Goal: Task Accomplishment & Management: Complete application form

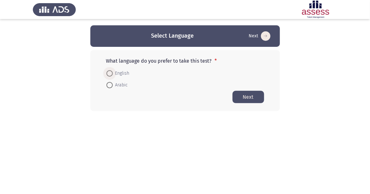
click at [108, 71] on span at bounding box center [110, 73] width 6 height 6
click at [108, 71] on input "English" at bounding box center [110, 73] width 6 height 6
radio input "true"
click at [243, 94] on button "Next" at bounding box center [249, 96] width 32 height 12
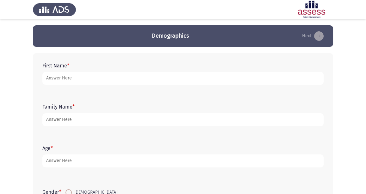
click at [153, 69] on form "First Name *" at bounding box center [182, 74] width 281 height 22
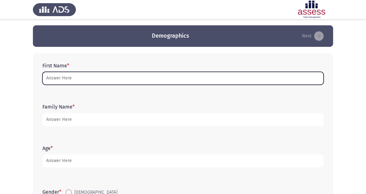
click at [97, 81] on input "First Name *" at bounding box center [182, 78] width 281 height 13
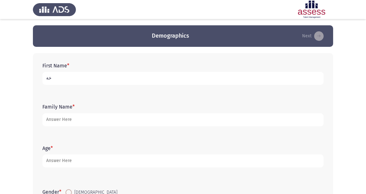
type input "خ"
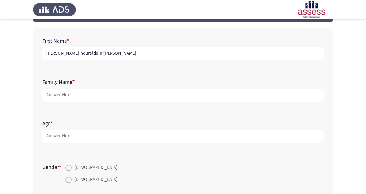
scroll to position [32, 0]
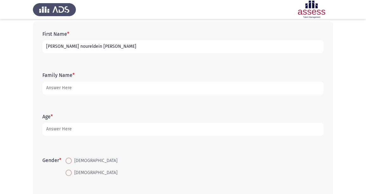
type input "[PERSON_NAME] noureldein [PERSON_NAME]"
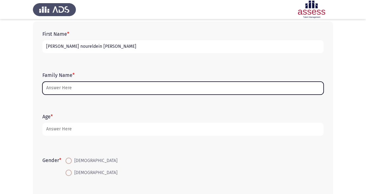
click at [86, 89] on input "Family Name *" at bounding box center [182, 88] width 281 height 13
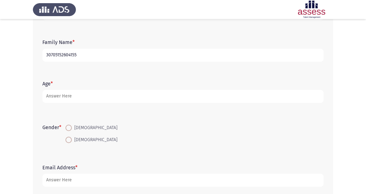
scroll to position [95, 0]
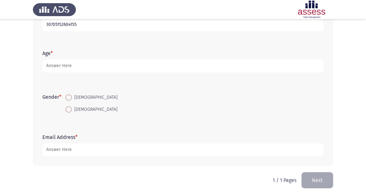
type input "30705152604155"
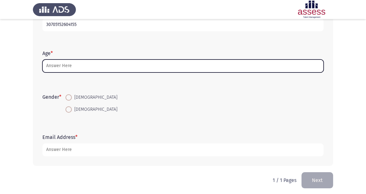
click at [116, 66] on input "Age *" at bounding box center [182, 65] width 281 height 13
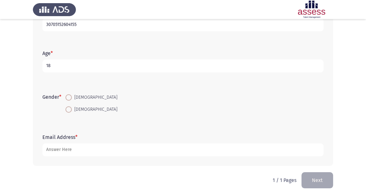
type input "18"
click at [68, 99] on span at bounding box center [68, 97] width 6 height 6
click at [68, 99] on input "[DEMOGRAPHIC_DATA]" at bounding box center [68, 97] width 6 height 6
radio input "true"
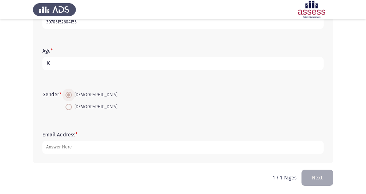
scroll to position [98, 0]
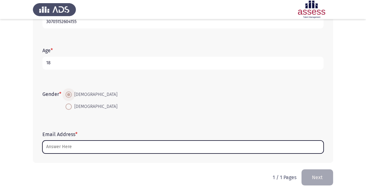
click at [76, 142] on input "Email Address *" at bounding box center [182, 146] width 281 height 13
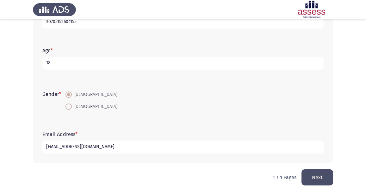
type input "[EMAIL_ADDRESS][DOMAIN_NAME]"
click at [323, 174] on button "Next" at bounding box center [317, 177] width 32 height 16
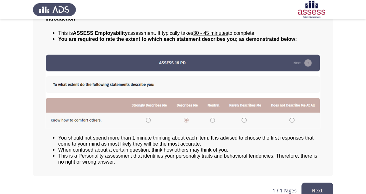
scroll to position [60, 0]
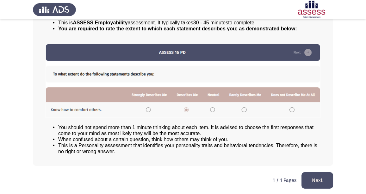
click at [324, 179] on button "Next" at bounding box center [317, 180] width 32 height 16
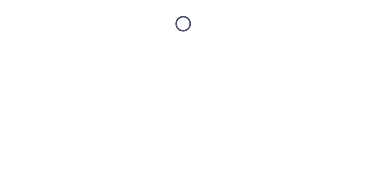
scroll to position [0, 0]
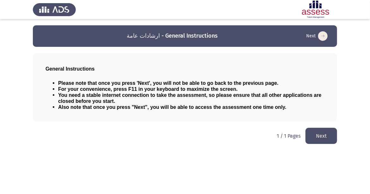
click at [316, 136] on button "Next" at bounding box center [322, 136] width 32 height 16
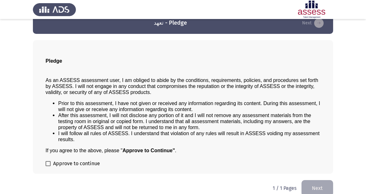
scroll to position [20, 0]
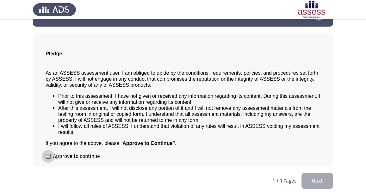
click at [48, 155] on span at bounding box center [48, 156] width 5 height 5
click at [48, 159] on input "Approve to continue" at bounding box center [48, 159] width 0 height 0
checkbox input "true"
click at [313, 184] on button "Next" at bounding box center [317, 181] width 32 height 16
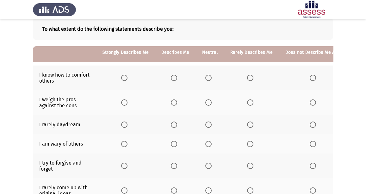
scroll to position [32, 0]
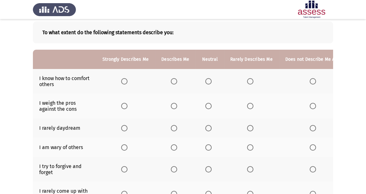
click at [249, 79] on span "Select an option" at bounding box center [250, 81] width 6 height 6
click at [249, 79] on input "Select an option" at bounding box center [250, 81] width 6 height 6
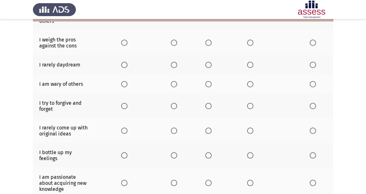
scroll to position [63, 0]
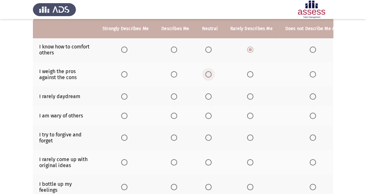
click at [205, 73] on span "Select an option" at bounding box center [208, 74] width 6 height 6
click at [205, 73] on input "Select an option" at bounding box center [208, 74] width 6 height 6
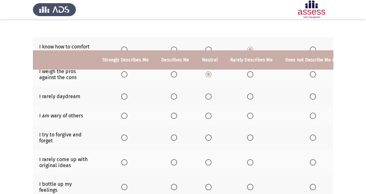
scroll to position [95, 0]
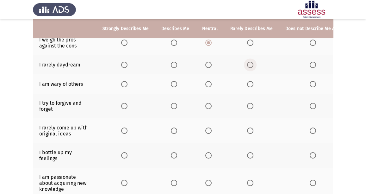
click at [248, 63] on span "Select an option" at bounding box center [250, 65] width 6 height 6
click at [248, 63] on input "Select an option" at bounding box center [250, 65] width 6 height 6
click at [208, 82] on span "Select an option" at bounding box center [208, 84] width 6 height 6
click at [208, 82] on input "Select an option" at bounding box center [208, 84] width 6 height 6
click at [120, 101] on th at bounding box center [125, 106] width 59 height 25
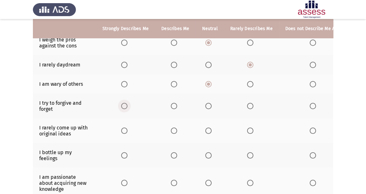
click at [125, 106] on span "Select an option" at bounding box center [124, 106] width 6 height 6
click at [125, 106] on input "Select an option" at bounding box center [124, 106] width 6 height 6
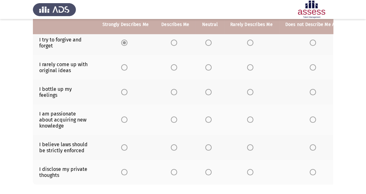
scroll to position [126, 0]
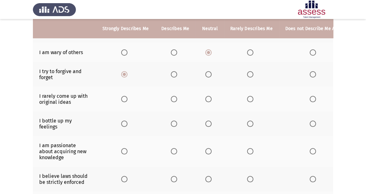
click at [171, 73] on span "Select an option" at bounding box center [174, 74] width 6 height 6
click at [171, 73] on input "Select an option" at bounding box center [174, 74] width 6 height 6
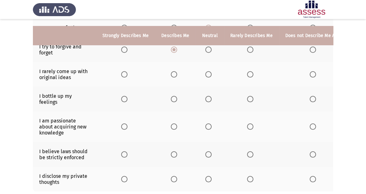
scroll to position [158, 0]
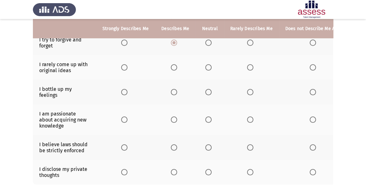
click at [248, 67] on span "Select an option" at bounding box center [250, 67] width 6 height 6
click at [248, 67] on input "Select an option" at bounding box center [250, 67] width 6 height 6
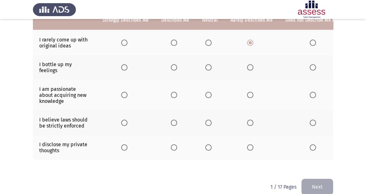
scroll to position [190, 0]
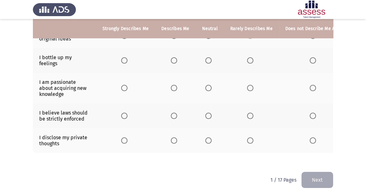
click at [247, 58] on span "Select an option" at bounding box center [250, 60] width 6 height 6
click at [247, 58] on input "Select an option" at bounding box center [250, 60] width 6 height 6
click at [250, 89] on span "Select an option" at bounding box center [250, 88] width 6 height 6
click at [250, 89] on input "Select an option" at bounding box center [250, 88] width 6 height 6
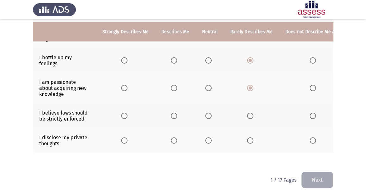
scroll to position [195, 0]
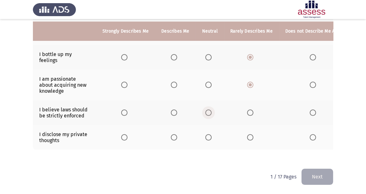
click at [206, 109] on span "Select an option" at bounding box center [208, 112] width 6 height 6
click at [206, 109] on input "Select an option" at bounding box center [208, 112] width 6 height 6
click at [205, 134] on span "Select an option" at bounding box center [208, 137] width 6 height 6
click at [205, 134] on input "Select an option" at bounding box center [208, 137] width 6 height 6
click at [326, 174] on button "Next" at bounding box center [317, 176] width 32 height 16
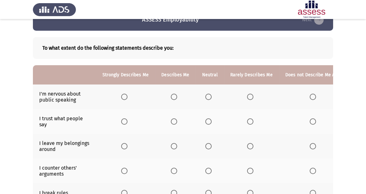
scroll to position [32, 0]
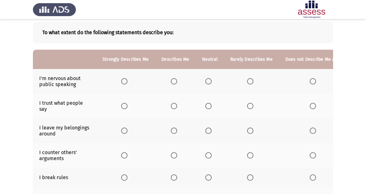
click at [124, 80] on span "Select an option" at bounding box center [124, 81] width 6 height 6
click at [124, 80] on input "Select an option" at bounding box center [124, 81] width 6 height 6
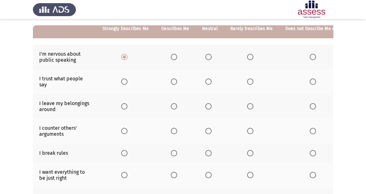
scroll to position [63, 0]
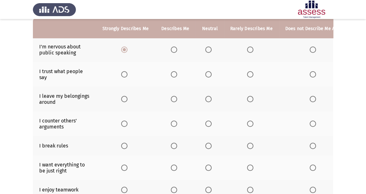
click at [249, 75] on span "Select an option" at bounding box center [250, 74] width 6 height 6
click at [249, 75] on input "Select an option" at bounding box center [250, 74] width 6 height 6
click at [205, 97] on span "Select an option" at bounding box center [208, 99] width 6 height 6
click at [205, 97] on input "Select an option" at bounding box center [208, 99] width 6 height 6
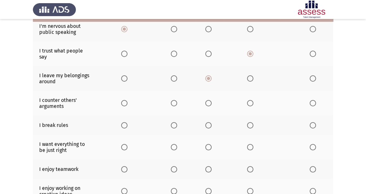
scroll to position [95, 0]
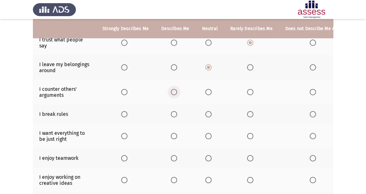
click at [173, 90] on span "Select an option" at bounding box center [174, 92] width 6 height 6
click at [173, 90] on input "Select an option" at bounding box center [174, 92] width 6 height 6
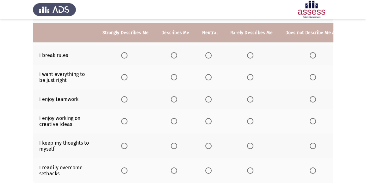
scroll to position [158, 0]
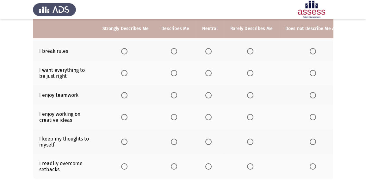
click at [124, 50] on span "Select an option" at bounding box center [124, 51] width 6 height 6
click at [124, 50] on input "Select an option" at bounding box center [124, 51] width 6 height 6
click at [207, 68] on th at bounding box center [210, 73] width 28 height 25
click at [207, 72] on span "Select an option" at bounding box center [208, 73] width 6 height 6
click at [207, 72] on input "Select an option" at bounding box center [208, 73] width 6 height 6
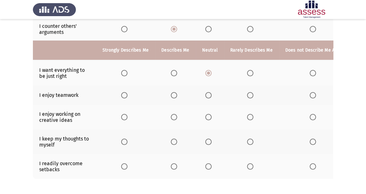
scroll to position [189, 0]
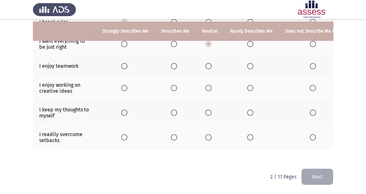
click at [248, 63] on span "Select an option" at bounding box center [250, 66] width 6 height 6
click at [248, 63] on input "Select an option" at bounding box center [250, 66] width 6 height 6
click at [248, 85] on span "Select an option" at bounding box center [250, 88] width 6 height 6
click at [248, 85] on input "Select an option" at bounding box center [250, 88] width 6 height 6
click at [209, 109] on span "Select an option" at bounding box center [208, 112] width 6 height 6
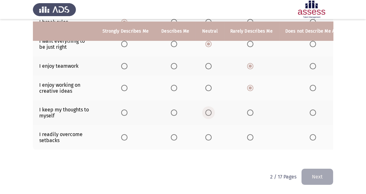
click at [209, 109] on input "Select an option" at bounding box center [208, 112] width 6 height 6
click at [206, 134] on span "Select an option" at bounding box center [208, 137] width 6 height 6
click at [206, 134] on input "Select an option" at bounding box center [208, 137] width 6 height 6
click at [329, 178] on button "Next" at bounding box center [317, 176] width 32 height 16
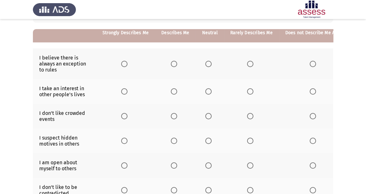
scroll to position [63, 0]
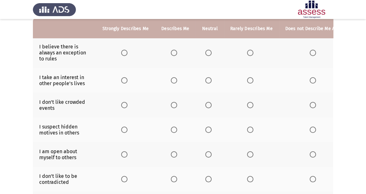
click at [207, 52] on span "Select an option" at bounding box center [208, 53] width 6 height 6
click at [207, 52] on input "Select an option" at bounding box center [208, 53] width 6 height 6
click at [248, 82] on span "Select an option" at bounding box center [250, 80] width 6 height 6
click at [248, 82] on input "Select an option" at bounding box center [250, 80] width 6 height 6
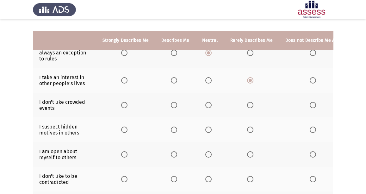
scroll to position [95, 0]
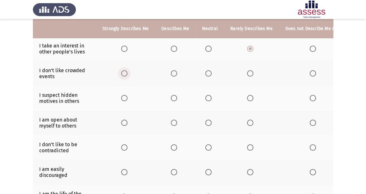
click at [125, 71] on span "Select an option" at bounding box center [124, 73] width 6 height 6
click at [125, 71] on input "Select an option" at bounding box center [124, 73] width 6 height 6
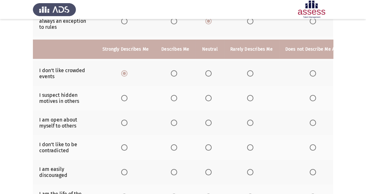
scroll to position [126, 0]
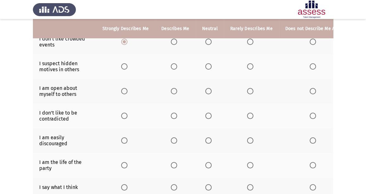
click at [123, 65] on span "Select an option" at bounding box center [124, 66] width 6 height 6
click at [123, 65] on input "Select an option" at bounding box center [124, 66] width 6 height 6
click at [205, 88] on span "Select an option" at bounding box center [208, 91] width 6 height 6
click at [205, 88] on input "Select an option" at bounding box center [208, 91] width 6 height 6
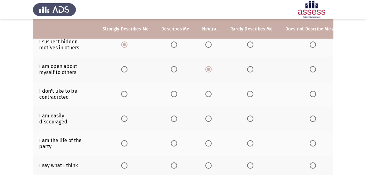
scroll to position [158, 0]
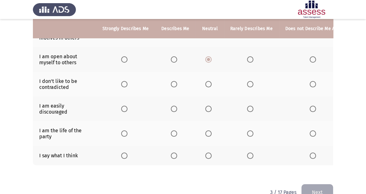
click at [203, 85] on th at bounding box center [210, 84] width 28 height 25
click at [205, 84] on span "Select an option" at bounding box center [208, 84] width 6 height 6
click at [205, 84] on input "Select an option" at bounding box center [208, 84] width 6 height 6
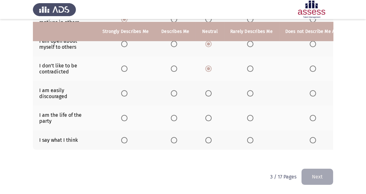
scroll to position [176, 0]
click at [207, 90] on span "Select an option" at bounding box center [208, 93] width 6 height 6
click at [207, 90] on input "Select an option" at bounding box center [208, 93] width 6 height 6
click at [128, 115] on label "Select an option" at bounding box center [125, 118] width 9 height 6
click at [127, 115] on input "Select an option" at bounding box center [124, 118] width 6 height 6
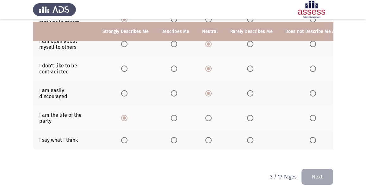
click at [247, 137] on span "Select an option" at bounding box center [250, 140] width 6 height 6
click at [247, 137] on input "Select an option" at bounding box center [250, 140] width 6 height 6
click at [327, 177] on button "Next" at bounding box center [317, 176] width 32 height 16
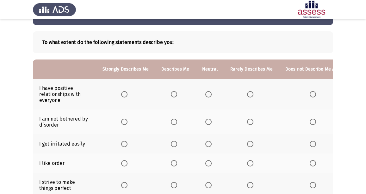
scroll to position [32, 0]
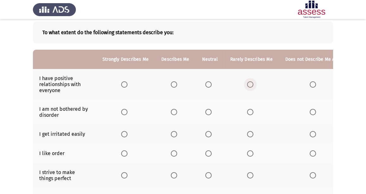
click at [253, 81] on label "Select an option" at bounding box center [251, 84] width 9 height 6
click at [253, 81] on input "Select an option" at bounding box center [250, 84] width 6 height 6
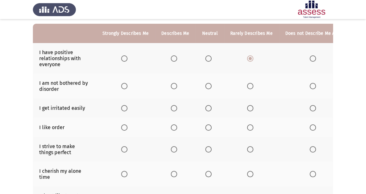
scroll to position [63, 0]
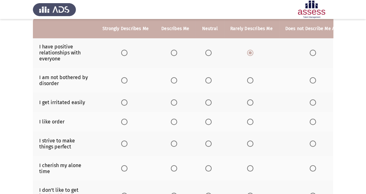
click at [205, 80] on span "Select an option" at bounding box center [208, 80] width 6 height 6
click at [205, 80] on input "Select an option" at bounding box center [208, 80] width 6 height 6
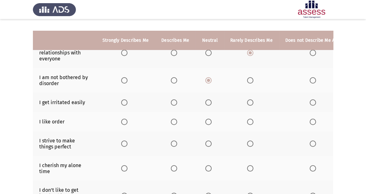
scroll to position [95, 0]
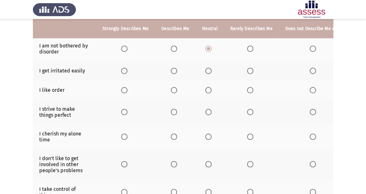
click at [241, 70] on th at bounding box center [251, 70] width 55 height 19
click at [248, 68] on span "Select an option" at bounding box center [250, 71] width 6 height 6
click at [248, 68] on input "Select an option" at bounding box center [250, 71] width 6 height 6
click at [247, 87] on mat-radio-button "Select an option" at bounding box center [251, 90] width 9 height 7
click at [247, 88] on span "Select an option" at bounding box center [250, 90] width 6 height 6
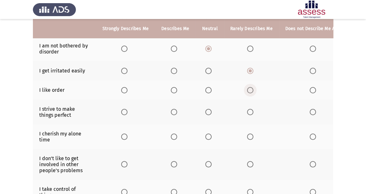
click at [247, 88] on input "Select an option" at bounding box center [250, 90] width 6 height 6
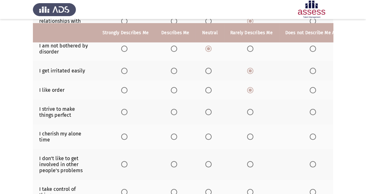
scroll to position [126, 0]
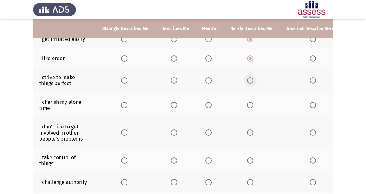
click at [247, 80] on span "Select an option" at bounding box center [250, 80] width 6 height 6
click at [247, 80] on input "Select an option" at bounding box center [250, 80] width 6 height 6
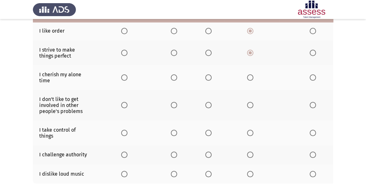
scroll to position [158, 0]
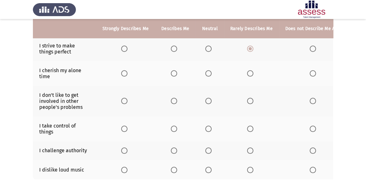
click at [205, 71] on span "Select an option" at bounding box center [208, 73] width 6 height 6
click at [205, 71] on input "Select an option" at bounding box center [208, 73] width 6 height 6
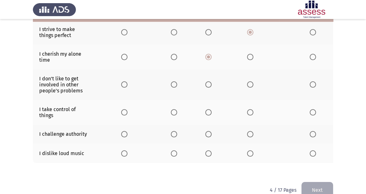
scroll to position [190, 0]
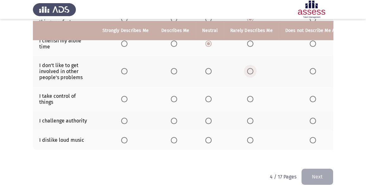
click at [250, 70] on span "Select an option" at bounding box center [250, 71] width 6 height 6
click at [250, 70] on input "Select an option" at bounding box center [250, 71] width 6 height 6
click at [247, 96] on span "Select an option" at bounding box center [250, 99] width 6 height 6
click at [247, 96] on input "Select an option" at bounding box center [250, 99] width 6 height 6
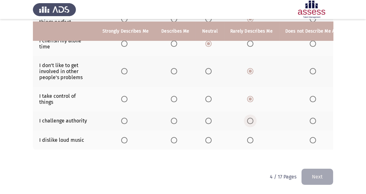
click at [248, 119] on span "Select an option" at bounding box center [250, 121] width 6 height 6
click at [248, 119] on input "Select an option" at bounding box center [250, 121] width 6 height 6
click at [122, 137] on span "Select an option" at bounding box center [124, 140] width 6 height 6
click at [122, 137] on input "Select an option" at bounding box center [124, 140] width 6 height 6
click at [326, 183] on button "Next" at bounding box center [317, 176] width 32 height 16
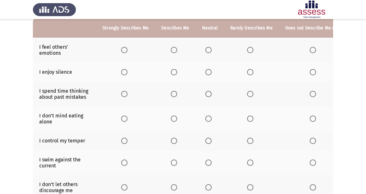
scroll to position [63, 0]
click at [247, 51] on span "Select an option" at bounding box center [250, 49] width 6 height 6
click at [247, 51] on input "Select an option" at bounding box center [250, 49] width 6 height 6
click at [126, 72] on span "Select an option" at bounding box center [124, 72] width 6 height 6
click at [126, 72] on input "Select an option" at bounding box center [124, 72] width 6 height 6
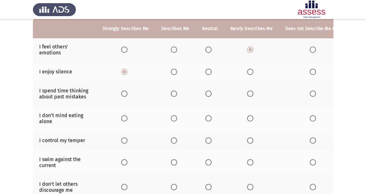
click at [121, 90] on span "Select an option" at bounding box center [124, 93] width 6 height 6
click at [121, 90] on input "Select an option" at bounding box center [124, 93] width 6 height 6
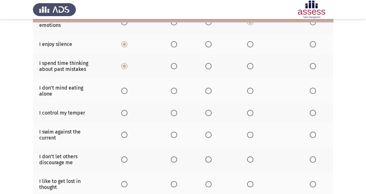
scroll to position [95, 0]
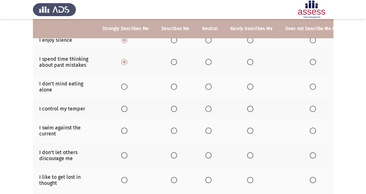
click at [206, 82] on th at bounding box center [210, 86] width 28 height 25
click at [205, 84] on span "Select an option" at bounding box center [208, 86] width 6 height 6
click at [205, 84] on input "Select an option" at bounding box center [208, 86] width 6 height 6
click at [249, 106] on span "Select an option" at bounding box center [250, 109] width 6 height 6
click at [249, 106] on input "Select an option" at bounding box center [250, 109] width 6 height 6
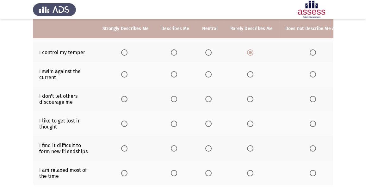
scroll to position [158, 0]
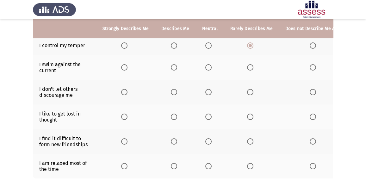
click at [171, 64] on span "Select an option" at bounding box center [174, 67] width 6 height 6
click at [171, 64] on input "Select an option" at bounding box center [174, 67] width 6 height 6
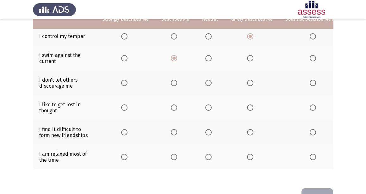
scroll to position [158, 0]
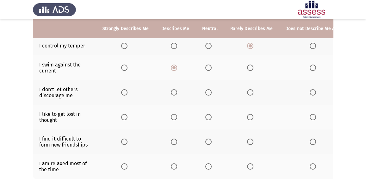
click at [248, 95] on th at bounding box center [251, 92] width 55 height 25
click at [248, 90] on span "Select an option" at bounding box center [250, 92] width 6 height 6
click at [248, 90] on input "Select an option" at bounding box center [250, 92] width 6 height 6
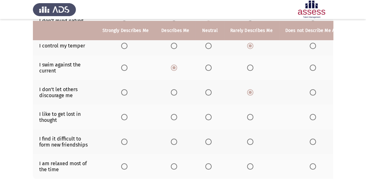
scroll to position [189, 0]
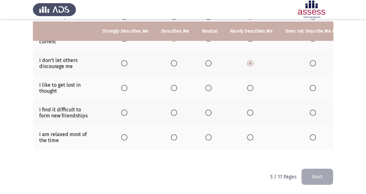
click at [118, 82] on th at bounding box center [125, 88] width 59 height 25
click at [125, 85] on span "Select an option" at bounding box center [124, 88] width 6 height 6
click at [125, 85] on input "Select an option" at bounding box center [124, 88] width 6 height 6
click at [125, 109] on span "Select an option" at bounding box center [124, 112] width 6 height 6
click at [125, 109] on input "Select an option" at bounding box center [124, 112] width 6 height 6
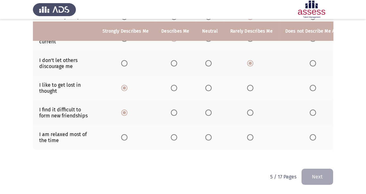
click at [198, 136] on th at bounding box center [210, 137] width 28 height 25
click at [205, 134] on span "Select an option" at bounding box center [208, 137] width 6 height 6
click at [205, 134] on input "Select an option" at bounding box center [208, 137] width 6 height 6
click at [320, 175] on button "Next" at bounding box center [317, 176] width 32 height 16
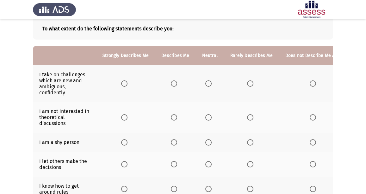
scroll to position [32, 0]
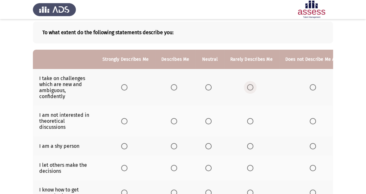
click at [248, 90] on th at bounding box center [251, 87] width 55 height 37
click at [248, 87] on span "Select an option" at bounding box center [250, 87] width 6 height 6
click at [248, 87] on input "Select an option" at bounding box center [250, 87] width 6 height 6
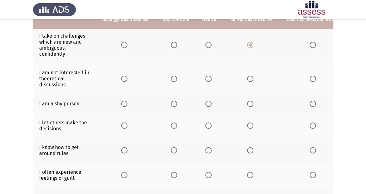
scroll to position [63, 0]
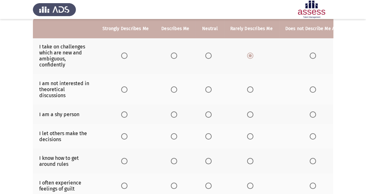
click at [312, 89] on span "Select an option" at bounding box center [312, 89] width 6 height 6
click at [312, 89] on input "Select an option" at bounding box center [312, 89] width 6 height 6
click at [124, 111] on span "Select an option" at bounding box center [124, 114] width 6 height 6
click at [124, 111] on input "Select an option" at bounding box center [124, 114] width 6 height 6
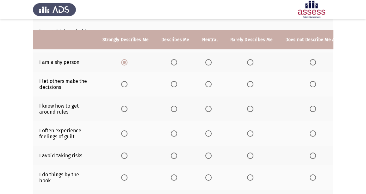
scroll to position [126, 0]
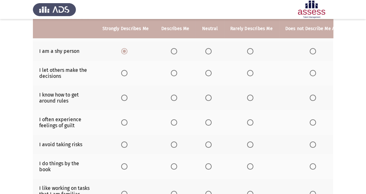
click at [126, 73] on span "Select an option" at bounding box center [124, 73] width 6 height 6
click at [126, 73] on input "Select an option" at bounding box center [124, 73] width 6 height 6
click at [249, 96] on span "Select an option" at bounding box center [250, 98] width 6 height 6
click at [249, 96] on input "Select an option" at bounding box center [250, 98] width 6 height 6
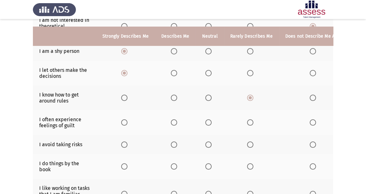
scroll to position [158, 0]
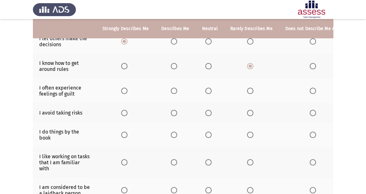
click at [121, 88] on span "Select an option" at bounding box center [124, 91] width 6 height 6
click at [121, 88] on input "Select an option" at bounding box center [124, 91] width 6 height 6
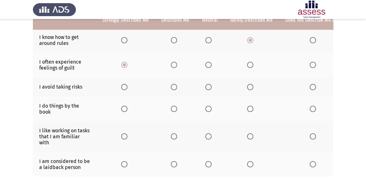
scroll to position [190, 0]
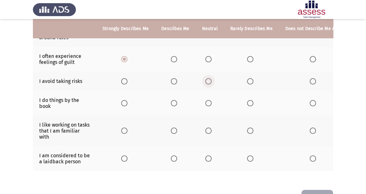
click at [207, 80] on span "Select an option" at bounding box center [208, 81] width 6 height 6
click at [207, 80] on input "Select an option" at bounding box center [208, 81] width 6 height 6
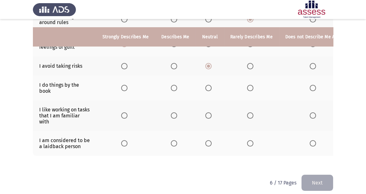
scroll to position [213, 0]
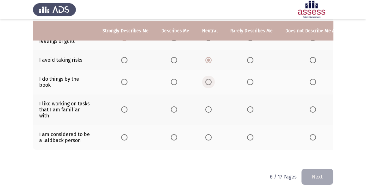
click at [207, 80] on span "Select an option" at bounding box center [208, 82] width 6 height 6
click at [207, 80] on input "Select an option" at bounding box center [208, 82] width 6 height 6
click at [249, 106] on span "Select an option" at bounding box center [250, 109] width 6 height 6
click at [249, 106] on input "Select an option" at bounding box center [250, 109] width 6 height 6
click at [123, 129] on th at bounding box center [125, 137] width 59 height 25
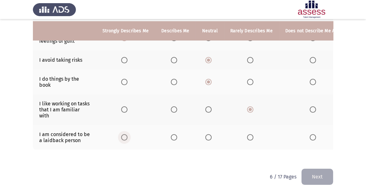
click at [123, 134] on span "Select an option" at bounding box center [124, 137] width 6 height 6
click at [123, 134] on input "Select an option" at bounding box center [124, 137] width 6 height 6
click at [310, 177] on button "Next" at bounding box center [317, 176] width 32 height 16
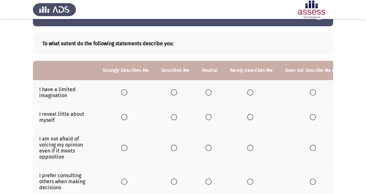
scroll to position [32, 0]
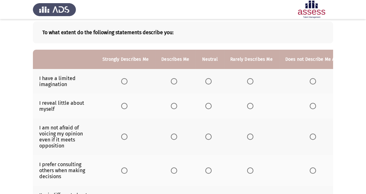
click at [247, 82] on span "Select an option" at bounding box center [250, 81] width 6 height 6
click at [247, 82] on input "Select an option" at bounding box center [250, 81] width 6 height 6
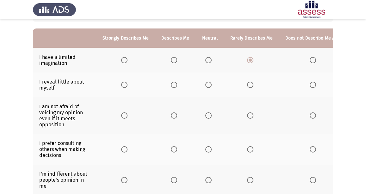
scroll to position [63, 0]
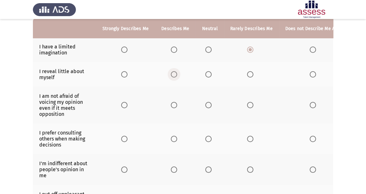
click at [175, 72] on span "Select an option" at bounding box center [174, 74] width 6 height 6
click at [175, 72] on input "Select an option" at bounding box center [174, 74] width 6 height 6
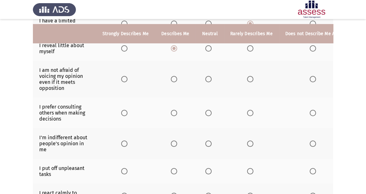
scroll to position [95, 0]
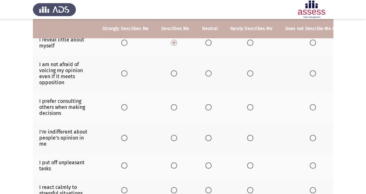
click at [250, 72] on span "Select an option" at bounding box center [250, 73] width 6 height 6
click at [250, 72] on input "Select an option" at bounding box center [250, 73] width 6 height 6
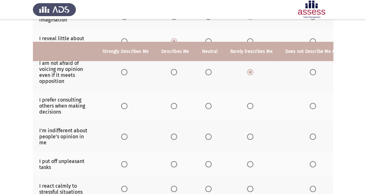
scroll to position [63, 0]
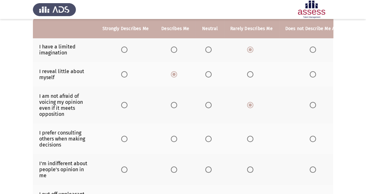
click at [124, 106] on span "Select an option" at bounding box center [124, 105] width 6 height 6
click at [124, 106] on input "Select an option" at bounding box center [124, 105] width 6 height 6
click at [309, 107] on span "Select an option" at bounding box center [312, 105] width 6 height 6
click at [309, 107] on input "Select an option" at bounding box center [312, 105] width 6 height 6
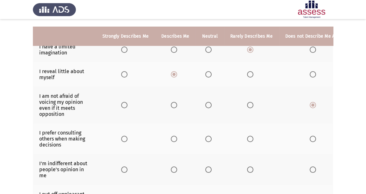
scroll to position [95, 0]
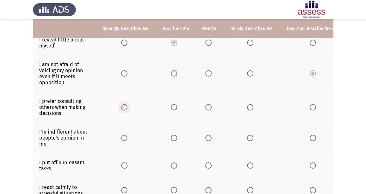
click at [123, 104] on span "Select an option" at bounding box center [124, 107] width 6 height 6
click at [123, 104] on input "Select an option" at bounding box center [124, 107] width 6 height 6
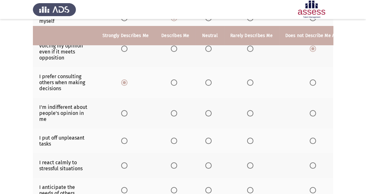
scroll to position [126, 0]
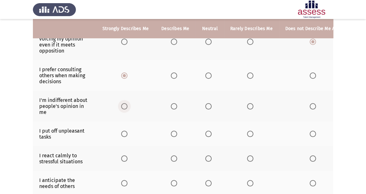
click at [125, 103] on span "Select an option" at bounding box center [124, 106] width 6 height 6
click at [125, 103] on input "Select an option" at bounding box center [124, 106] width 6 height 6
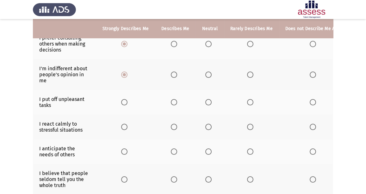
scroll to position [190, 0]
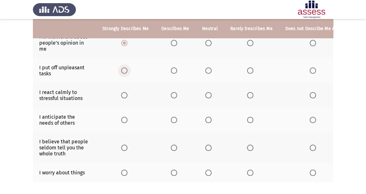
click at [125, 67] on span "Select an option" at bounding box center [124, 70] width 6 height 6
click at [125, 67] on input "Select an option" at bounding box center [124, 70] width 6 height 6
click at [309, 68] on span "Select an option" at bounding box center [312, 70] width 6 height 6
click at [309, 68] on input "Select an option" at bounding box center [312, 70] width 6 height 6
drag, startPoint x: 243, startPoint y: 89, endPoint x: 244, endPoint y: 93, distance: 4.2
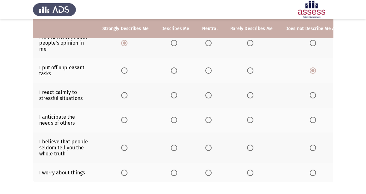
click at [243, 91] on th at bounding box center [251, 95] width 55 height 25
click at [247, 95] on span "Select an option" at bounding box center [250, 95] width 6 height 6
click at [247, 95] on input "Select an option" at bounding box center [250, 95] width 6 height 6
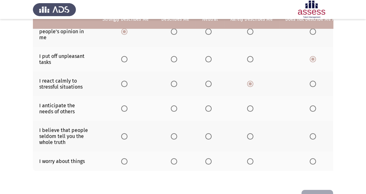
scroll to position [221, 0]
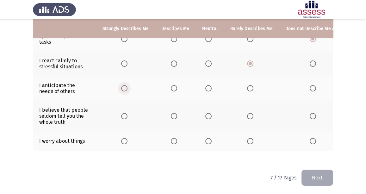
click at [122, 85] on span "Select an option" at bounding box center [124, 88] width 6 height 6
click at [122, 85] on input "Select an option" at bounding box center [124, 88] width 6 height 6
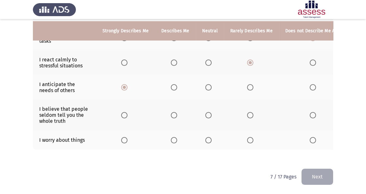
click at [125, 112] on span "Select an option" at bounding box center [124, 115] width 6 height 6
click at [125, 112] on input "Select an option" at bounding box center [124, 115] width 6 height 6
click at [121, 137] on span "Select an option" at bounding box center [124, 140] width 6 height 6
click at [121, 137] on input "Select an option" at bounding box center [124, 140] width 6 height 6
click at [312, 178] on button "Next" at bounding box center [317, 176] width 32 height 16
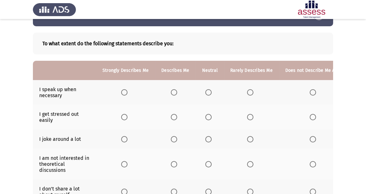
scroll to position [32, 0]
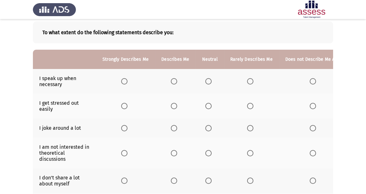
click at [122, 81] on span "Select an option" at bounding box center [124, 81] width 6 height 6
click at [122, 81] on input "Select an option" at bounding box center [124, 81] width 6 height 6
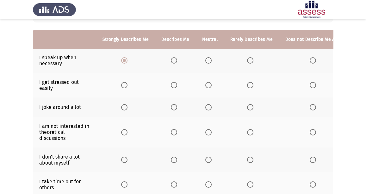
scroll to position [63, 0]
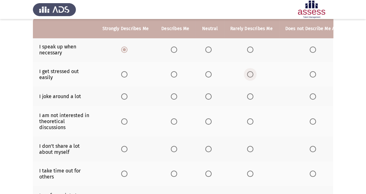
click at [247, 76] on span "Select an option" at bounding box center [250, 74] width 6 height 6
click at [247, 76] on input "Select an option" at bounding box center [250, 74] width 6 height 6
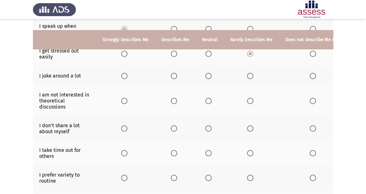
scroll to position [95, 0]
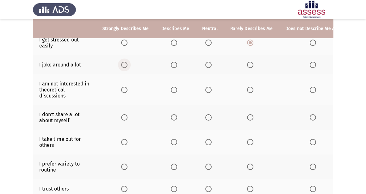
click at [124, 64] on span "Select an option" at bounding box center [124, 65] width 6 height 6
click at [124, 64] on input "Select an option" at bounding box center [124, 65] width 6 height 6
click at [305, 91] on th at bounding box center [314, 89] width 70 height 31
click at [310, 89] on span "Select an option" at bounding box center [312, 90] width 6 height 6
click at [310, 89] on input "Select an option" at bounding box center [312, 90] width 6 height 6
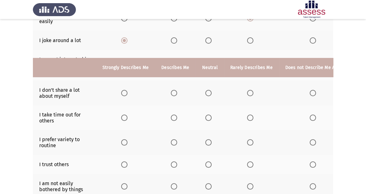
scroll to position [158, 0]
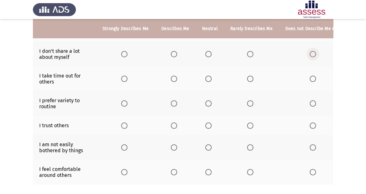
click at [309, 52] on span "Select an option" at bounding box center [312, 54] width 6 height 6
click at [309, 52] on input "Select an option" at bounding box center [312, 54] width 6 height 6
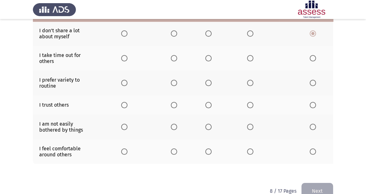
scroll to position [190, 0]
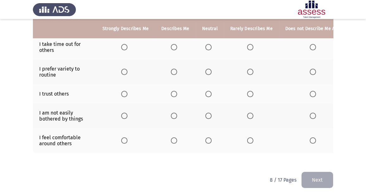
click at [125, 44] on span "Select an option" at bounding box center [124, 47] width 6 height 6
click at [125, 44] on input "Select an option" at bounding box center [124, 47] width 6 height 6
click at [247, 70] on span "Select an option" at bounding box center [250, 72] width 6 height 6
click at [247, 70] on input "Select an option" at bounding box center [250, 72] width 6 height 6
click at [123, 92] on span "Select an option" at bounding box center [124, 94] width 6 height 6
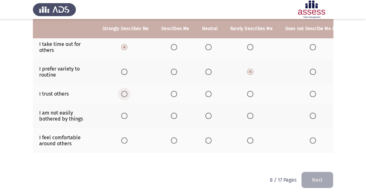
click at [123, 92] on input "Select an option" at bounding box center [124, 94] width 6 height 6
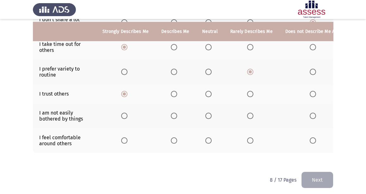
scroll to position [195, 0]
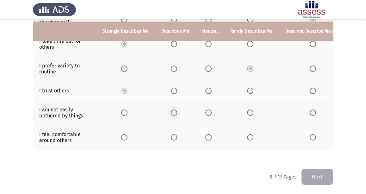
click at [174, 109] on span "Select an option" at bounding box center [174, 112] width 6 height 6
click at [174, 109] on input "Select an option" at bounding box center [174, 112] width 6 height 6
click at [248, 134] on span "Select an option" at bounding box center [250, 137] width 6 height 6
click at [248, 134] on input "Select an option" at bounding box center [250, 137] width 6 height 6
click at [316, 171] on button "Next" at bounding box center [317, 176] width 32 height 16
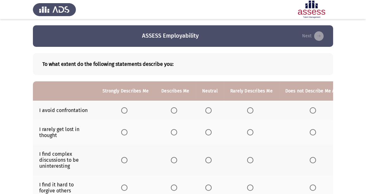
scroll to position [32, 0]
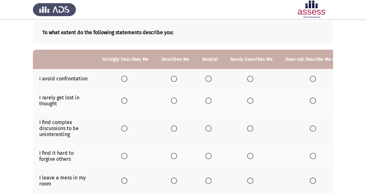
click at [173, 83] on th at bounding box center [175, 78] width 40 height 19
click at [171, 79] on span "Select an option" at bounding box center [174, 79] width 6 height 6
click at [171, 79] on input "Select an option" at bounding box center [174, 79] width 6 height 6
click at [123, 101] on span "Select an option" at bounding box center [124, 100] width 6 height 6
click at [123, 101] on input "Select an option" at bounding box center [124, 100] width 6 height 6
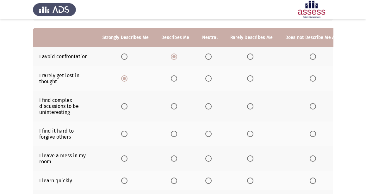
scroll to position [63, 0]
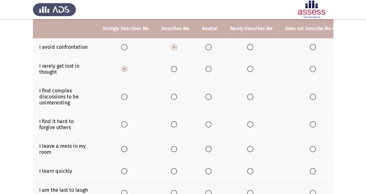
click at [306, 95] on th at bounding box center [314, 96] width 70 height 31
click at [310, 95] on span "Select an option" at bounding box center [312, 97] width 6 height 6
click at [310, 95] on input "Select an option" at bounding box center [312, 97] width 6 height 6
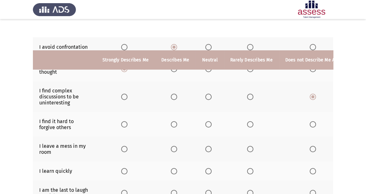
scroll to position [95, 0]
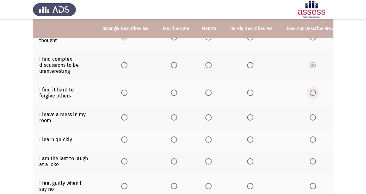
click at [310, 92] on span "Select an option" at bounding box center [312, 92] width 6 height 6
click at [310, 92] on input "Select an option" at bounding box center [312, 92] width 6 height 6
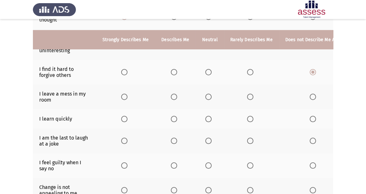
scroll to position [126, 0]
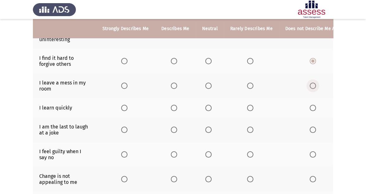
click at [312, 83] on span "Select an option" at bounding box center [312, 86] width 6 height 6
click at [312, 83] on input "Select an option" at bounding box center [312, 86] width 6 height 6
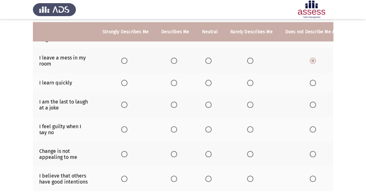
scroll to position [158, 0]
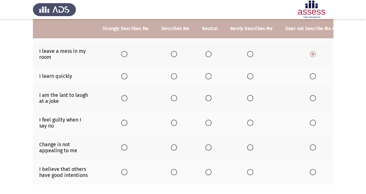
click at [247, 73] on span "Select an option" at bounding box center [250, 76] width 6 height 6
click at [247, 73] on input "Select an option" at bounding box center [250, 76] width 6 height 6
click at [310, 98] on span "Select an option" at bounding box center [312, 98] width 6 height 6
click at [310, 98] on input "Select an option" at bounding box center [312, 98] width 6 height 6
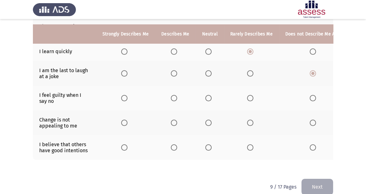
scroll to position [190, 0]
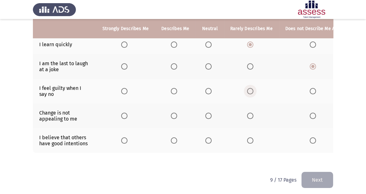
click at [248, 88] on span "Select an option" at bounding box center [250, 91] width 6 height 6
click at [248, 88] on input "Select an option" at bounding box center [250, 91] width 6 height 6
click at [125, 113] on span "Select an option" at bounding box center [124, 116] width 6 height 6
click at [125, 113] on input "Select an option" at bounding box center [124, 116] width 6 height 6
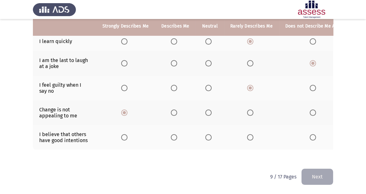
scroll to position [195, 0]
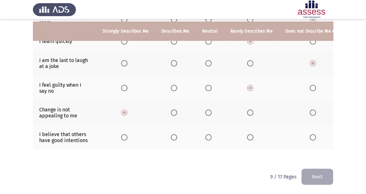
click at [205, 109] on span "Select an option" at bounding box center [208, 112] width 6 height 6
click at [205, 109] on input "Select an option" at bounding box center [208, 112] width 6 height 6
click at [124, 137] on th at bounding box center [125, 137] width 59 height 25
click at [123, 134] on span "Select an option" at bounding box center [124, 137] width 6 height 6
click at [123, 134] on input "Select an option" at bounding box center [124, 137] width 6 height 6
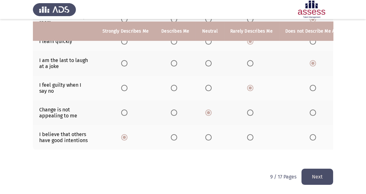
click at [330, 183] on button "Next" at bounding box center [317, 176] width 32 height 16
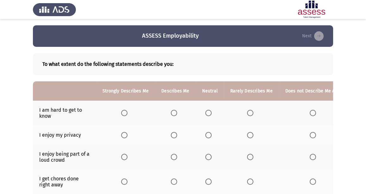
scroll to position [32, 0]
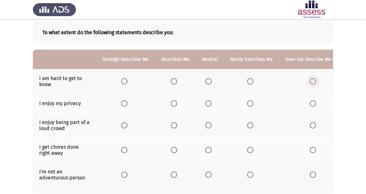
click at [314, 82] on label "Select an option" at bounding box center [313, 81] width 9 height 6
click at [314, 82] on input "Select an option" at bounding box center [312, 81] width 6 height 6
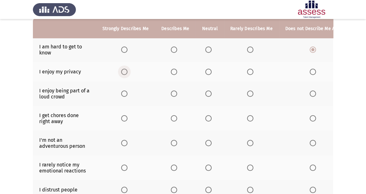
click at [122, 69] on span "Select an option" at bounding box center [124, 72] width 6 height 6
click at [122, 69] on input "Select an option" at bounding box center [124, 72] width 6 height 6
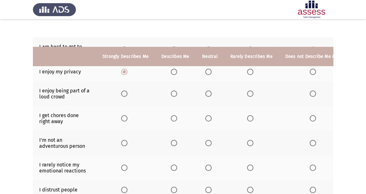
scroll to position [95, 0]
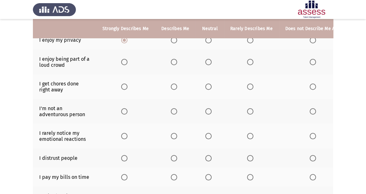
click at [205, 61] on span "Select an option" at bounding box center [208, 62] width 6 height 6
click at [205, 61] on input "Select an option" at bounding box center [208, 62] width 6 height 6
click at [248, 87] on span "Select an option" at bounding box center [250, 86] width 6 height 6
click at [248, 87] on input "Select an option" at bounding box center [250, 86] width 6 height 6
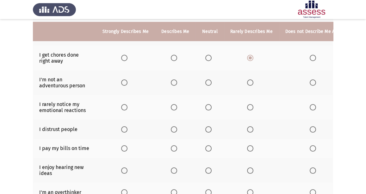
scroll to position [126, 0]
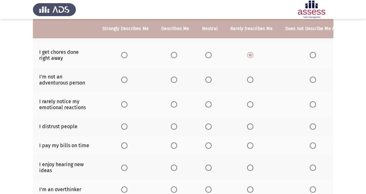
click at [311, 79] on span "Select an option" at bounding box center [312, 79] width 6 height 6
click at [311, 79] on input "Select an option" at bounding box center [312, 79] width 6 height 6
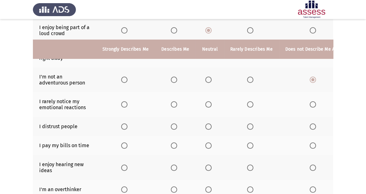
scroll to position [158, 0]
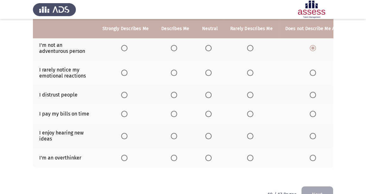
click at [247, 70] on span "Select an option" at bounding box center [250, 73] width 6 height 6
click at [247, 70] on input "Select an option" at bounding box center [250, 73] width 6 height 6
click at [127, 93] on span "Select an option" at bounding box center [124, 95] width 6 height 6
click at [127, 93] on input "Select an option" at bounding box center [124, 95] width 6 height 6
click at [311, 92] on span "Select an option" at bounding box center [312, 95] width 6 height 6
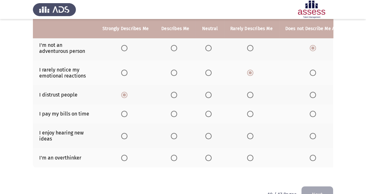
click at [311, 92] on input "Select an option" at bounding box center [312, 95] width 6 height 6
click at [248, 113] on span "Select an option" at bounding box center [250, 114] width 6 height 6
click at [248, 113] on input "Select an option" at bounding box center [250, 114] width 6 height 6
click at [247, 133] on span "Select an option" at bounding box center [250, 136] width 6 height 6
click at [247, 133] on input "Select an option" at bounding box center [250, 136] width 6 height 6
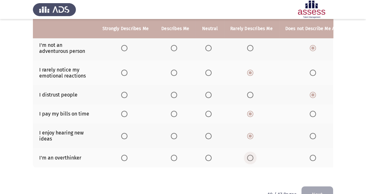
click at [247, 156] on span "Select an option" at bounding box center [250, 158] width 6 height 6
click at [247, 156] on input "Select an option" at bounding box center [250, 158] width 6 height 6
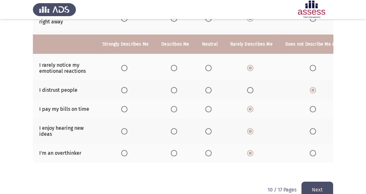
scroll to position [179, 0]
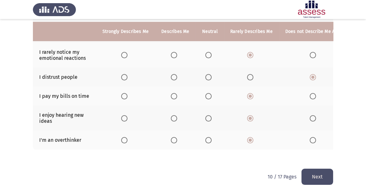
click at [312, 170] on button "Next" at bounding box center [317, 176] width 32 height 16
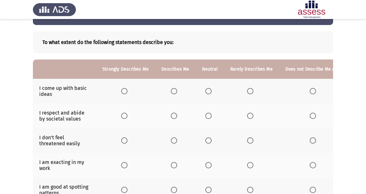
scroll to position [32, 0]
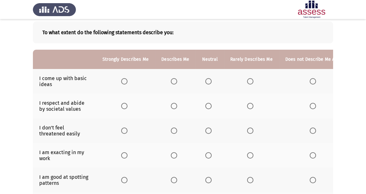
click at [252, 84] on th at bounding box center [251, 81] width 55 height 25
click at [250, 81] on span "Select an option" at bounding box center [250, 81] width 6 height 6
click at [250, 81] on input "Select an option" at bounding box center [250, 81] width 6 height 6
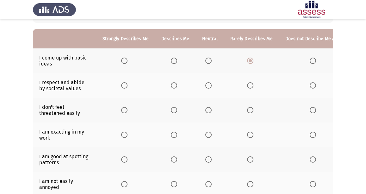
scroll to position [63, 0]
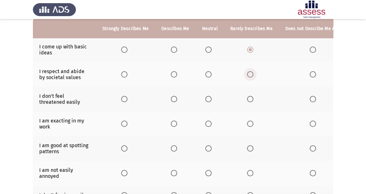
click at [249, 74] on span "Select an option" at bounding box center [250, 74] width 6 height 6
click at [249, 74] on input "Select an option" at bounding box center [250, 74] width 6 height 6
click at [253, 99] on label "Select an option" at bounding box center [251, 99] width 9 height 6
click at [253, 99] on input "Select an option" at bounding box center [250, 99] width 6 height 6
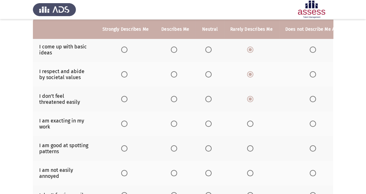
scroll to position [95, 0]
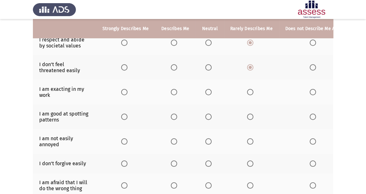
click at [313, 93] on label "Select an option" at bounding box center [313, 92] width 9 height 6
click at [313, 93] on input "Select an option" at bounding box center [312, 92] width 6 height 6
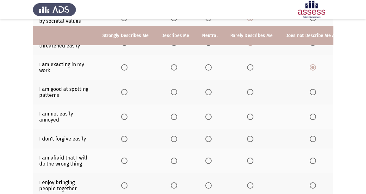
scroll to position [126, 0]
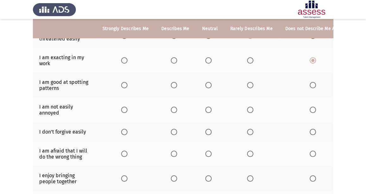
click at [249, 85] on span "Select an option" at bounding box center [250, 85] width 6 height 6
click at [249, 85] on input "Select an option" at bounding box center [250, 85] width 6 height 6
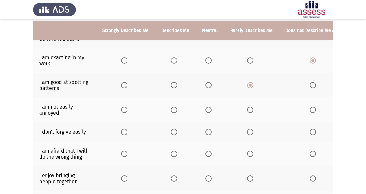
scroll to position [158, 0]
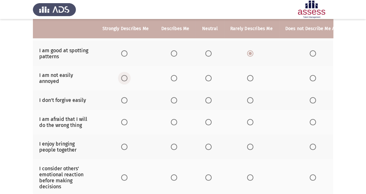
click at [124, 80] on span "Select an option" at bounding box center [124, 78] width 6 height 6
click at [124, 80] on input "Select an option" at bounding box center [124, 78] width 6 height 6
click at [309, 99] on span "Select an option" at bounding box center [312, 100] width 6 height 6
click at [309, 99] on input "Select an option" at bounding box center [312, 100] width 6 height 6
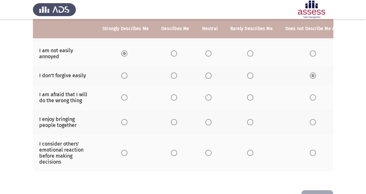
scroll to position [190, 0]
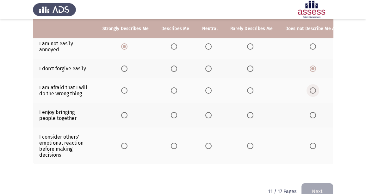
click at [310, 89] on span "Select an option" at bounding box center [312, 90] width 6 height 6
click at [310, 89] on input "Select an option" at bounding box center [312, 90] width 6 height 6
click at [209, 113] on span "Select an option" at bounding box center [208, 115] width 6 height 6
click at [209, 113] on input "Select an option" at bounding box center [208, 115] width 6 height 6
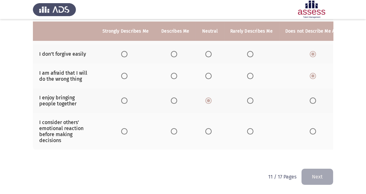
click at [251, 128] on label "Select an option" at bounding box center [251, 131] width 9 height 6
click at [251, 128] on input "Select an option" at bounding box center [250, 131] width 6 height 6
click at [308, 173] on button "Next" at bounding box center [317, 176] width 32 height 16
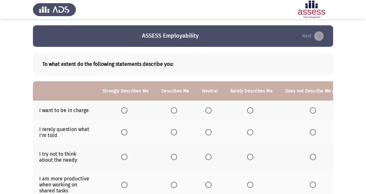
scroll to position [63, 0]
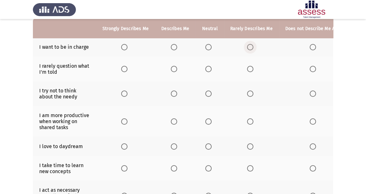
click at [248, 46] on span "Select an option" at bounding box center [250, 47] width 6 height 6
click at [248, 46] on input "Select an option" at bounding box center [250, 47] width 6 height 6
drag, startPoint x: 245, startPoint y: 67, endPoint x: 242, endPoint y: 70, distance: 3.9
click at [244, 69] on th at bounding box center [251, 69] width 55 height 25
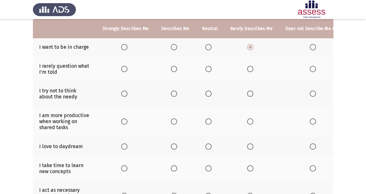
click at [247, 67] on span "Select an option" at bounding box center [250, 69] width 6 height 6
click at [247, 67] on input "Select an option" at bounding box center [250, 69] width 6 height 6
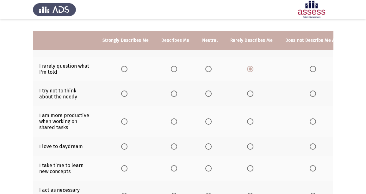
scroll to position [95, 0]
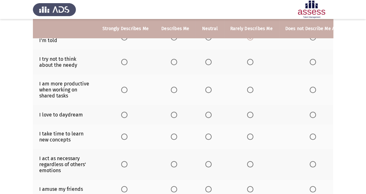
click at [247, 60] on span "Select an option" at bounding box center [250, 62] width 6 height 6
click at [247, 60] on input "Select an option" at bounding box center [250, 62] width 6 height 6
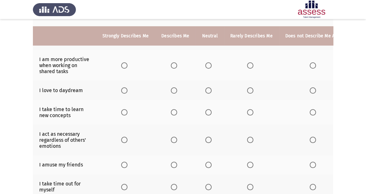
scroll to position [126, 0]
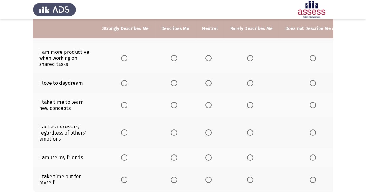
click at [250, 56] on span "Select an option" at bounding box center [250, 58] width 6 height 6
click at [250, 56] on input "Select an option" at bounding box center [250, 58] width 6 height 6
click at [247, 80] on span "Select an option" at bounding box center [250, 83] width 6 height 6
click at [247, 80] on input "Select an option" at bounding box center [250, 83] width 6 height 6
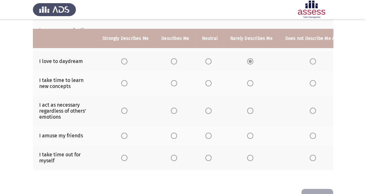
scroll to position [158, 0]
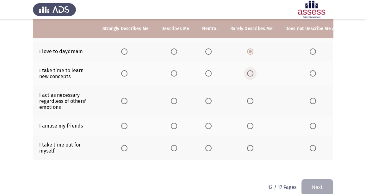
click at [250, 70] on span "Select an option" at bounding box center [250, 73] width 6 height 6
click at [250, 70] on input "Select an option" at bounding box center [250, 73] width 6 height 6
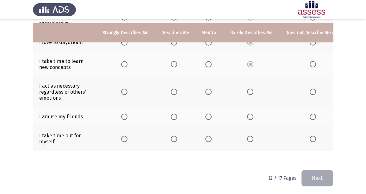
scroll to position [171, 0]
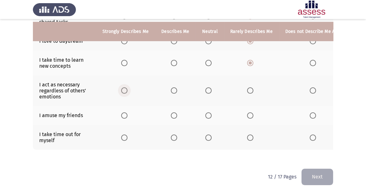
click at [126, 87] on span "Select an option" at bounding box center [124, 90] width 6 height 6
click at [126, 87] on input "Select an option" at bounding box center [124, 90] width 6 height 6
click at [247, 112] on span "Select an option" at bounding box center [250, 115] width 6 height 6
click at [247, 112] on input "Select an option" at bounding box center [250, 115] width 6 height 6
click at [243, 135] on th at bounding box center [251, 137] width 55 height 25
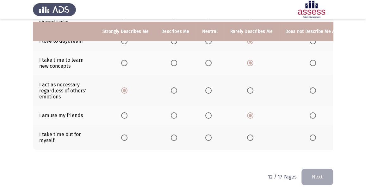
click at [252, 135] on label "Select an option" at bounding box center [251, 137] width 9 height 6
click at [252, 135] on input "Select an option" at bounding box center [250, 137] width 6 height 6
click at [318, 177] on button "Next" at bounding box center [317, 176] width 32 height 16
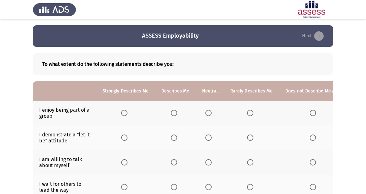
scroll to position [32, 0]
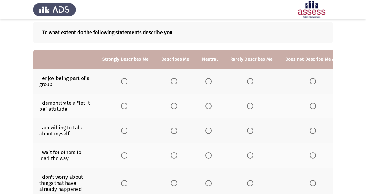
click at [247, 79] on span "Select an option" at bounding box center [250, 81] width 6 height 6
click at [247, 79] on input "Select an option" at bounding box center [250, 81] width 6 height 6
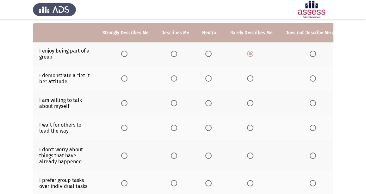
scroll to position [63, 0]
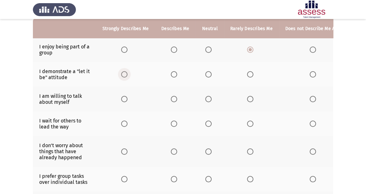
click at [123, 76] on span "Select an option" at bounding box center [124, 74] width 6 height 6
click at [123, 76] on input "Select an option" at bounding box center [124, 74] width 6 height 6
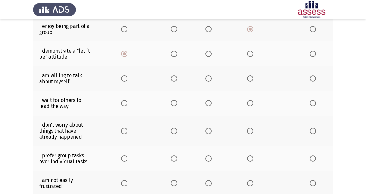
scroll to position [95, 0]
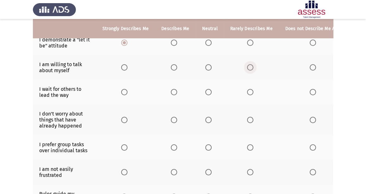
click at [249, 65] on span "Select an option" at bounding box center [250, 67] width 6 height 6
click at [249, 65] on input "Select an option" at bounding box center [250, 67] width 6 height 6
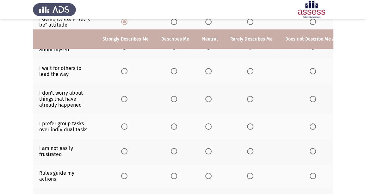
scroll to position [126, 0]
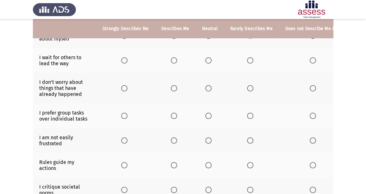
click at [126, 58] on span "Select an option" at bounding box center [124, 60] width 6 height 6
click at [126, 58] on input "Select an option" at bounding box center [124, 60] width 6 height 6
click at [247, 86] on span "Select an option" at bounding box center [250, 88] width 6 height 6
click at [247, 86] on input "Select an option" at bounding box center [250, 88] width 6 height 6
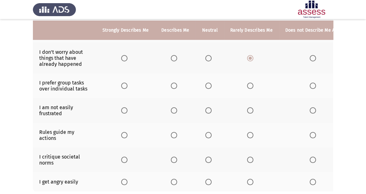
scroll to position [158, 0]
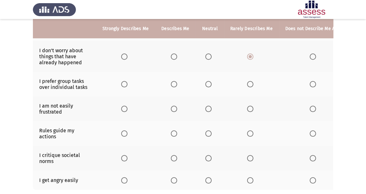
click at [246, 86] on th at bounding box center [251, 84] width 55 height 25
click at [247, 84] on span "Select an option" at bounding box center [250, 84] width 6 height 6
click at [247, 84] on input "Select an option" at bounding box center [250, 84] width 6 height 6
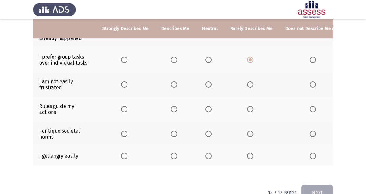
scroll to position [190, 0]
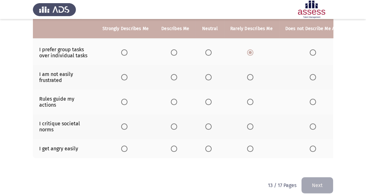
click at [124, 77] on span "Select an option" at bounding box center [124, 77] width 0 height 0
click at [124, 76] on input "Select an option" at bounding box center [124, 77] width 6 height 6
click at [247, 101] on span "Select an option" at bounding box center [250, 102] width 6 height 6
click at [247, 101] on input "Select an option" at bounding box center [250, 102] width 6 height 6
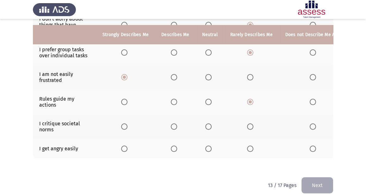
scroll to position [200, 0]
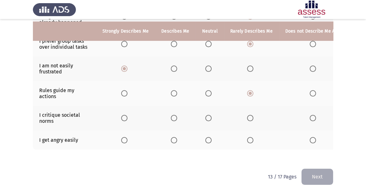
click at [314, 137] on label "Select an option" at bounding box center [313, 140] width 9 height 6
click at [314, 137] on input "Select an option" at bounding box center [312, 140] width 6 height 6
click at [205, 115] on span "Select an option" at bounding box center [208, 118] width 6 height 6
click at [205, 115] on input "Select an option" at bounding box center [208, 118] width 6 height 6
click at [327, 184] on button "Next" at bounding box center [317, 176] width 32 height 16
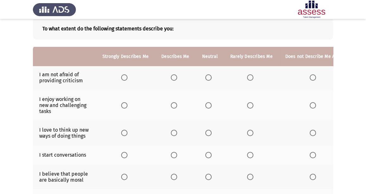
scroll to position [63, 0]
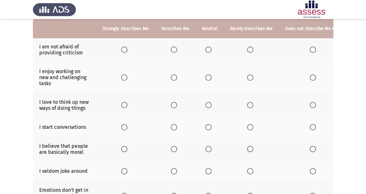
click at [205, 46] on mat-radio-button "Select an option" at bounding box center [209, 49] width 9 height 7
click at [205, 47] on span "Select an option" at bounding box center [208, 49] width 6 height 6
click at [205, 47] on input "Select an option" at bounding box center [208, 49] width 6 height 6
click at [254, 75] on th at bounding box center [251, 77] width 55 height 31
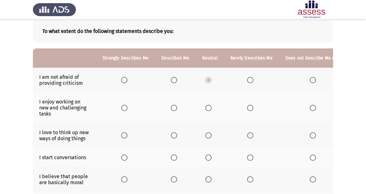
scroll to position [32, 0]
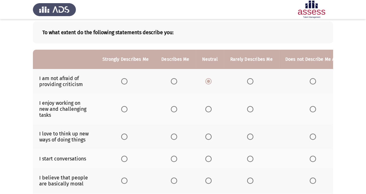
click at [243, 107] on th at bounding box center [251, 109] width 55 height 31
click at [247, 107] on span "Select an option" at bounding box center [250, 109] width 6 height 6
click at [247, 107] on input "Select an option" at bounding box center [250, 109] width 6 height 6
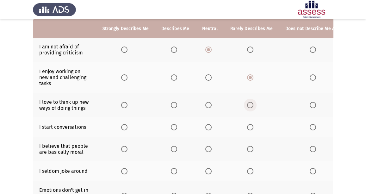
click at [247, 106] on span "Select an option" at bounding box center [250, 105] width 6 height 6
click at [247, 106] on input "Select an option" at bounding box center [250, 105] width 6 height 6
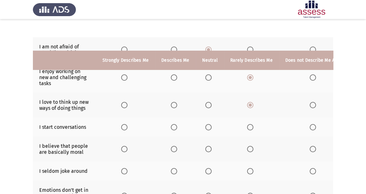
scroll to position [95, 0]
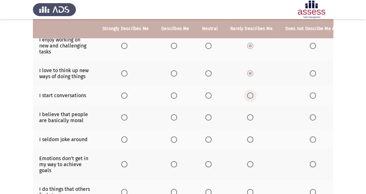
click at [251, 95] on span "Select an option" at bounding box center [250, 95] width 6 height 6
click at [251, 95] on input "Select an option" at bounding box center [250, 95] width 6 height 6
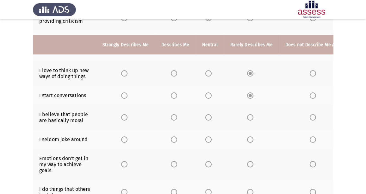
scroll to position [126, 0]
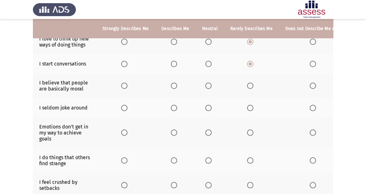
click at [310, 83] on span "Select an option" at bounding box center [312, 86] width 6 height 6
click at [310, 83] on input "Select an option" at bounding box center [312, 86] width 6 height 6
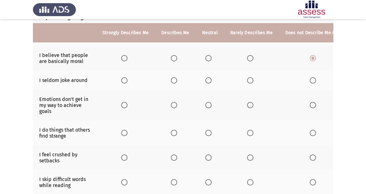
scroll to position [158, 0]
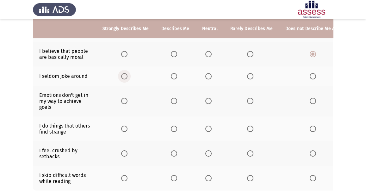
click at [122, 73] on span "Select an option" at bounding box center [124, 76] width 6 height 6
click at [122, 73] on input "Select an option" at bounding box center [124, 76] width 6 height 6
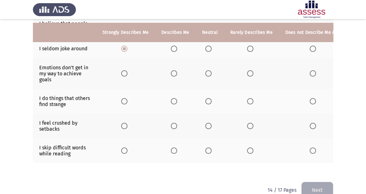
scroll to position [190, 0]
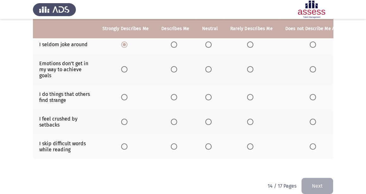
click at [247, 69] on span "Select an option" at bounding box center [250, 69] width 6 height 6
click at [247, 69] on input "Select an option" at bounding box center [250, 69] width 6 height 6
click at [126, 69] on span "Select an option" at bounding box center [124, 69] width 6 height 6
click at [126, 69] on input "Select an option" at bounding box center [124, 69] width 6 height 6
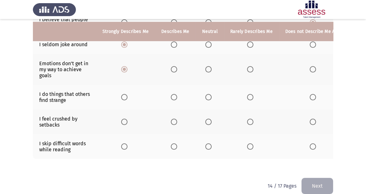
scroll to position [201, 0]
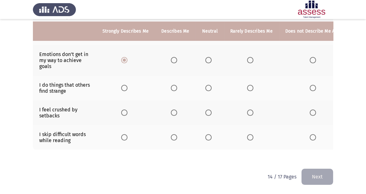
click at [173, 85] on span "Select an option" at bounding box center [174, 88] width 6 height 6
click at [173, 85] on input "Select an option" at bounding box center [174, 88] width 6 height 6
click at [123, 109] on span "Select an option" at bounding box center [124, 112] width 6 height 6
click at [123, 109] on input "Select an option" at bounding box center [124, 112] width 6 height 6
click at [309, 109] on span "Select an option" at bounding box center [312, 112] width 6 height 6
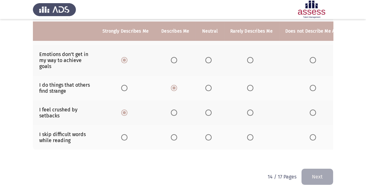
click at [309, 109] on input "Select an option" at bounding box center [312, 112] width 6 height 6
click at [125, 134] on span "Select an option" at bounding box center [124, 137] width 6 height 6
click at [125, 134] on input "Select an option" at bounding box center [124, 137] width 6 height 6
click at [309, 173] on button "Next" at bounding box center [317, 176] width 32 height 16
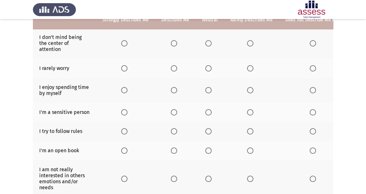
scroll to position [38, 0]
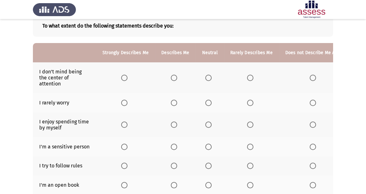
click at [126, 77] on span "Select an option" at bounding box center [124, 78] width 6 height 6
click at [126, 77] on input "Select an option" at bounding box center [124, 78] width 6 height 6
click at [312, 78] on span "Select an option" at bounding box center [312, 78] width 6 height 6
click at [312, 78] on input "Select an option" at bounding box center [312, 78] width 6 height 6
click at [312, 104] on span "Select an option" at bounding box center [312, 103] width 6 height 6
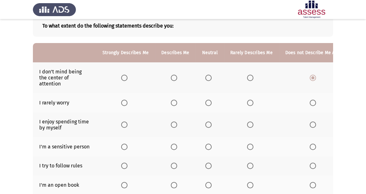
click at [312, 104] on input "Select an option" at bounding box center [312, 103] width 6 height 6
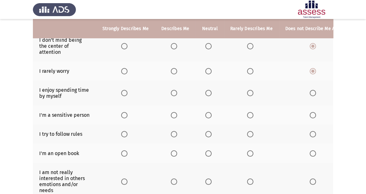
click at [312, 93] on span "Select an option" at bounding box center [312, 93] width 6 height 6
click at [312, 93] on input "Select an option" at bounding box center [312, 93] width 6 height 6
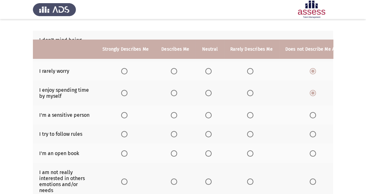
scroll to position [101, 0]
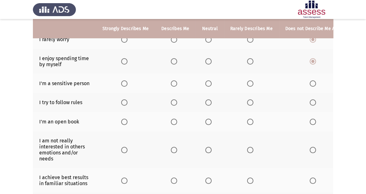
click at [308, 86] on th at bounding box center [314, 83] width 70 height 19
click at [309, 84] on span "Select an option" at bounding box center [312, 83] width 6 height 6
click at [309, 84] on input "Select an option" at bounding box center [312, 83] width 6 height 6
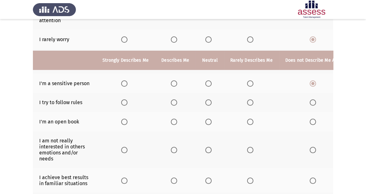
scroll to position [133, 0]
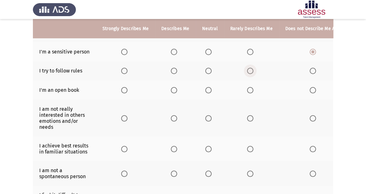
click at [247, 70] on span "Select an option" at bounding box center [250, 71] width 6 height 6
click at [247, 70] on input "Select an option" at bounding box center [250, 71] width 6 height 6
click at [125, 91] on span "Select an option" at bounding box center [124, 90] width 6 height 6
click at [125, 91] on input "Select an option" at bounding box center [124, 90] width 6 height 6
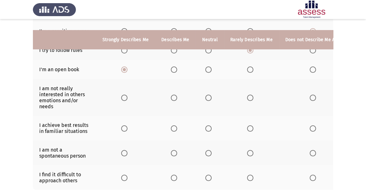
scroll to position [165, 0]
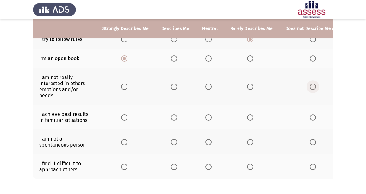
click at [313, 84] on label "Select an option" at bounding box center [313, 86] width 9 height 6
click at [313, 84] on input "Select an option" at bounding box center [312, 86] width 6 height 6
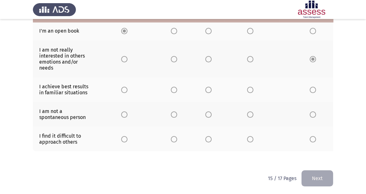
scroll to position [196, 0]
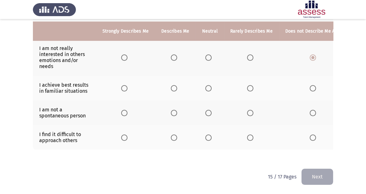
click at [248, 85] on span "Select an option" at bounding box center [250, 88] width 6 height 6
click at [248, 85] on input "Select an option" at bounding box center [250, 88] width 6 height 6
click at [247, 110] on span "Select an option" at bounding box center [250, 113] width 6 height 6
click at [247, 110] on input "Select an option" at bounding box center [250, 113] width 6 height 6
click at [312, 134] on span "Select an option" at bounding box center [312, 137] width 6 height 6
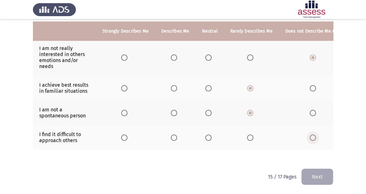
click at [312, 134] on input "Select an option" at bounding box center [312, 137] width 6 height 6
click at [321, 175] on button "Next" at bounding box center [317, 176] width 32 height 16
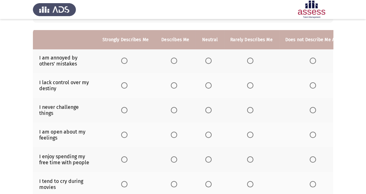
scroll to position [63, 0]
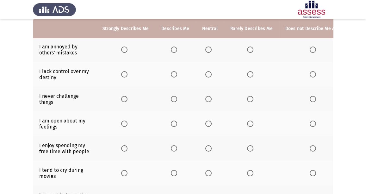
click at [125, 48] on span "Select an option" at bounding box center [124, 49] width 6 height 6
click at [125, 48] on input "Select an option" at bounding box center [124, 49] width 6 height 6
click at [207, 75] on span "Select an option" at bounding box center [208, 74] width 6 height 6
click at [207, 75] on input "Select an option" at bounding box center [208, 74] width 6 height 6
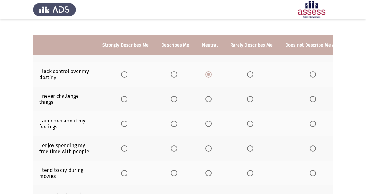
scroll to position [95, 0]
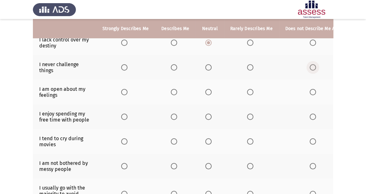
click at [309, 68] on span "Select an option" at bounding box center [312, 67] width 6 height 6
click at [309, 68] on input "Select an option" at bounding box center [312, 67] width 6 height 6
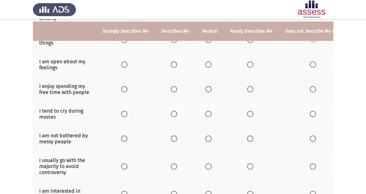
scroll to position [126, 0]
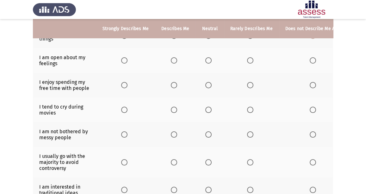
click at [207, 57] on span "Select an option" at bounding box center [208, 60] width 6 height 6
click at [207, 57] on input "Select an option" at bounding box center [208, 60] width 6 height 6
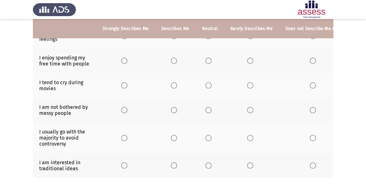
scroll to position [158, 0]
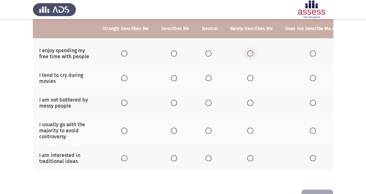
click at [247, 51] on span "Select an option" at bounding box center [250, 53] width 6 height 6
click at [247, 51] on input "Select an option" at bounding box center [250, 53] width 6 height 6
click at [316, 78] on th at bounding box center [314, 78] width 70 height 25
click at [309, 78] on span "Select an option" at bounding box center [312, 78] width 6 height 6
click at [309, 78] on input "Select an option" at bounding box center [312, 78] width 6 height 6
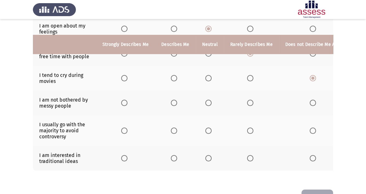
scroll to position [181, 0]
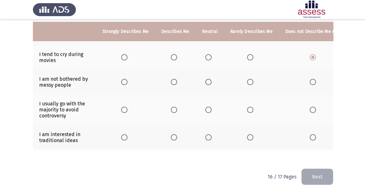
click at [126, 80] on span "Select an option" at bounding box center [124, 82] width 6 height 6
click at [126, 80] on input "Select an option" at bounding box center [124, 82] width 6 height 6
click at [114, 102] on th at bounding box center [125, 109] width 59 height 31
click at [123, 107] on span "Select an option" at bounding box center [124, 110] width 6 height 6
click at [123, 107] on input "Select an option" at bounding box center [124, 110] width 6 height 6
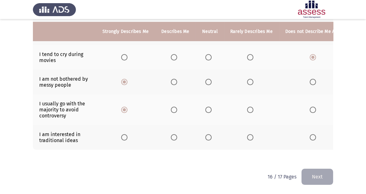
click at [243, 132] on th at bounding box center [251, 137] width 55 height 25
click at [247, 134] on span "Select an option" at bounding box center [250, 137] width 6 height 6
click at [247, 134] on input "Select an option" at bounding box center [250, 137] width 6 height 6
click at [321, 178] on button "Next" at bounding box center [317, 176] width 32 height 16
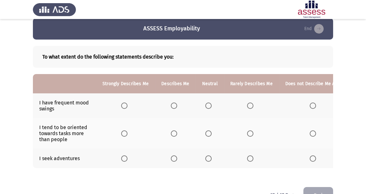
scroll to position [29, 0]
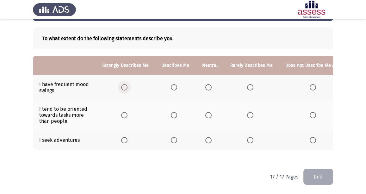
click at [125, 84] on span "Select an option" at bounding box center [124, 87] width 6 height 6
click at [125, 84] on input "Select an option" at bounding box center [124, 87] width 6 height 6
click at [251, 112] on label "Select an option" at bounding box center [251, 115] width 9 height 6
click at [251, 112] on input "Select an option" at bounding box center [250, 115] width 6 height 6
click at [250, 137] on span "Select an option" at bounding box center [250, 140] width 6 height 6
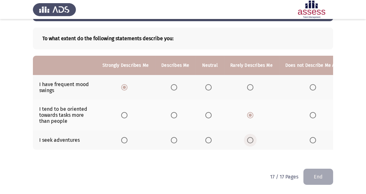
click at [250, 137] on input "Select an option" at bounding box center [250, 140] width 6 height 6
click at [313, 174] on button "End" at bounding box center [318, 176] width 30 height 16
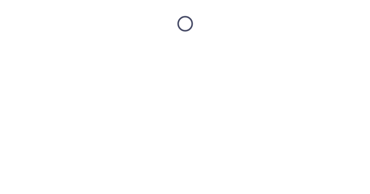
scroll to position [0, 0]
